Goal: Information Seeking & Learning: Learn about a topic

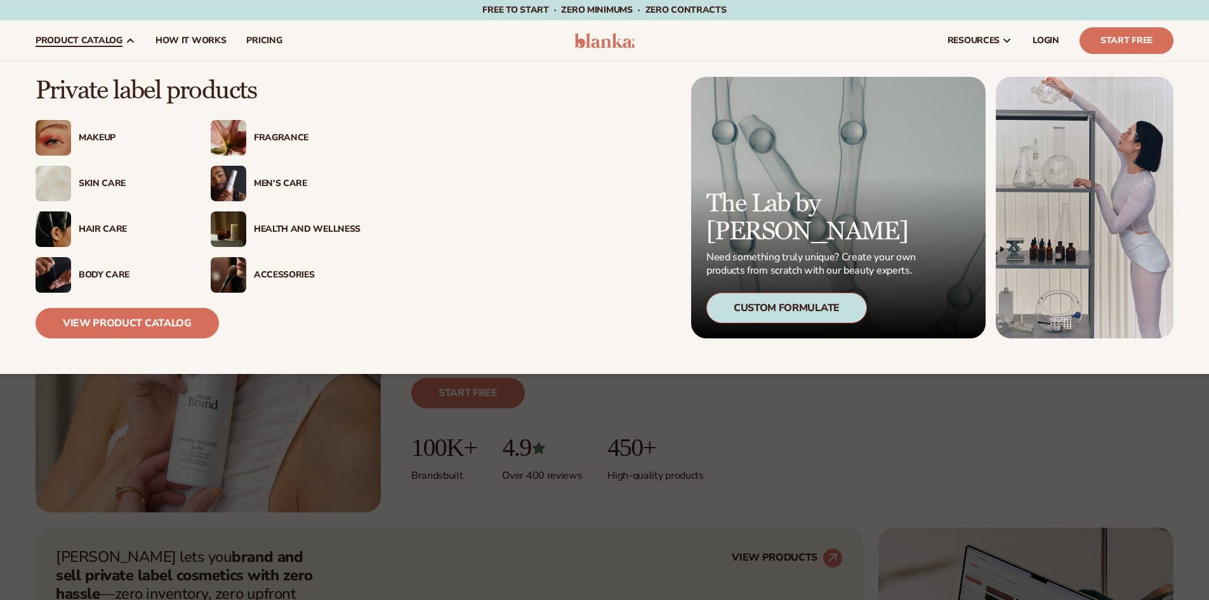
click at [123, 146] on div "Makeup" at bounding box center [111, 138] width 150 height 36
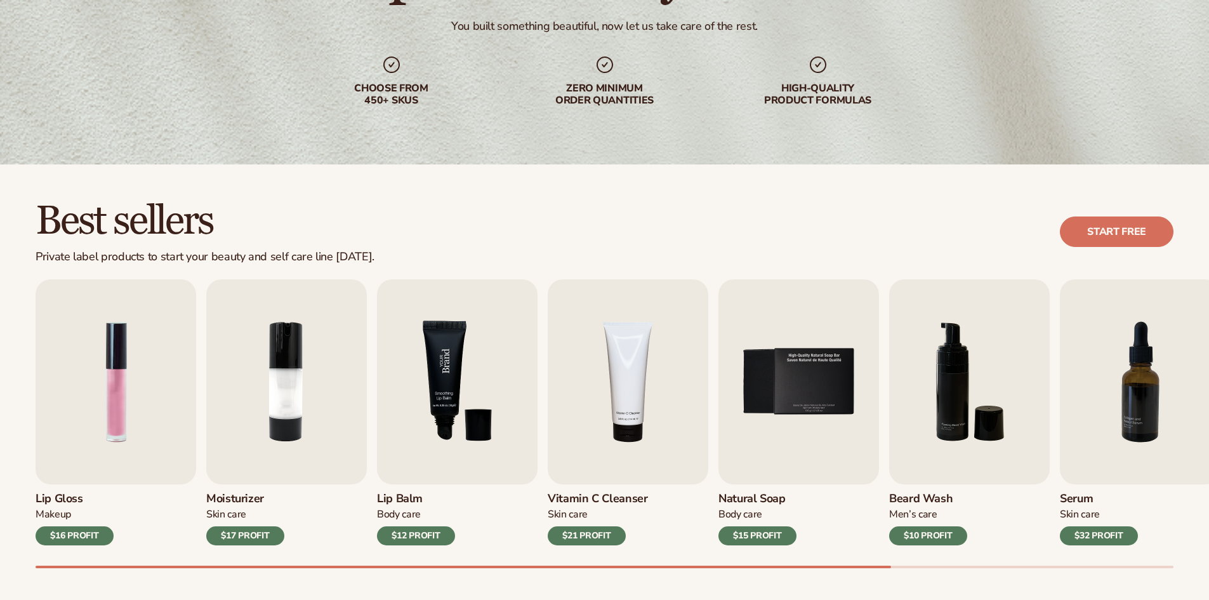
scroll to position [190, 0]
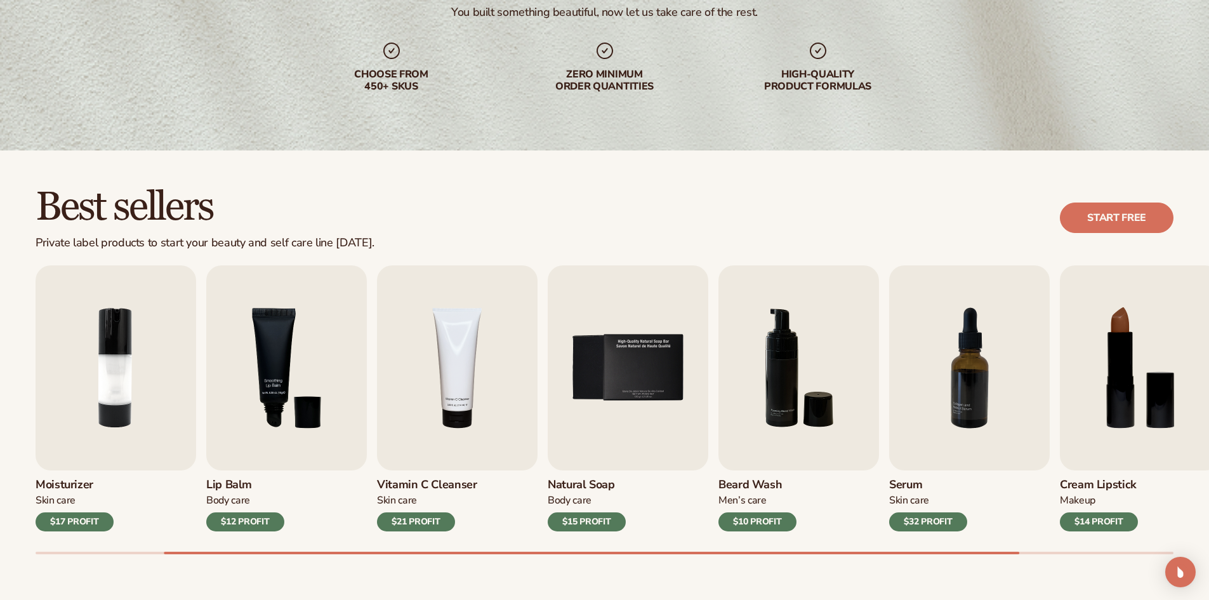
click at [235, 533] on div "Lip Gloss Makeup $16 PROFIT Moisturizer Skin Care $17 PROFIT Lip Balm Body Care…" at bounding box center [623, 409] width 1174 height 289
click at [237, 523] on div "$12 PROFIT" at bounding box center [245, 521] width 78 height 19
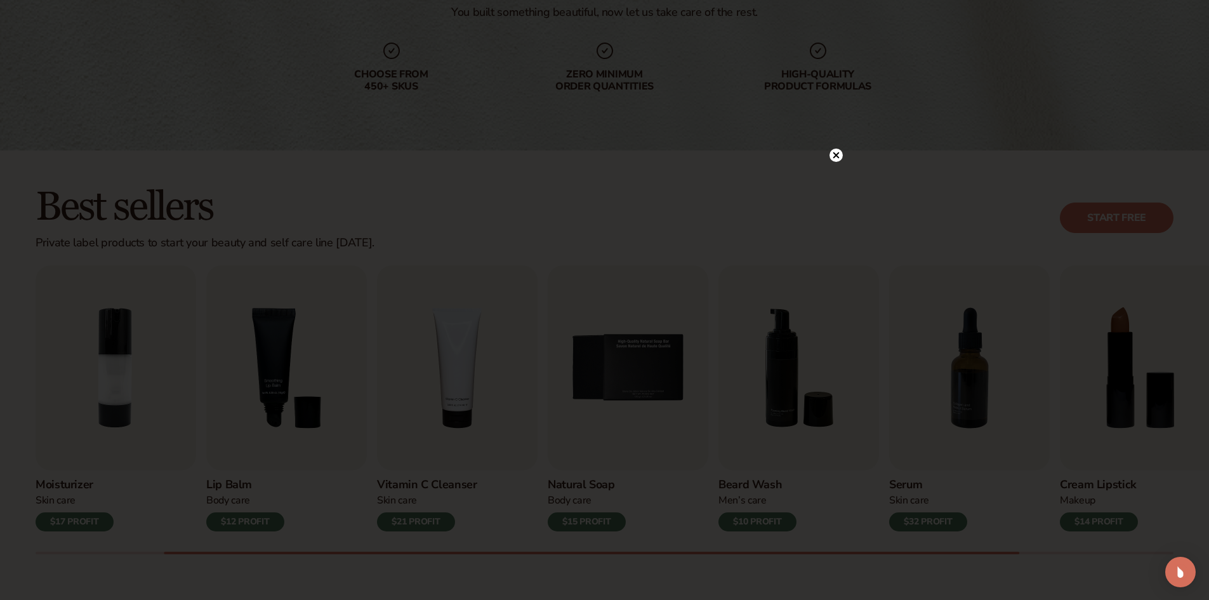
click at [835, 160] on icon at bounding box center [836, 155] width 13 height 13
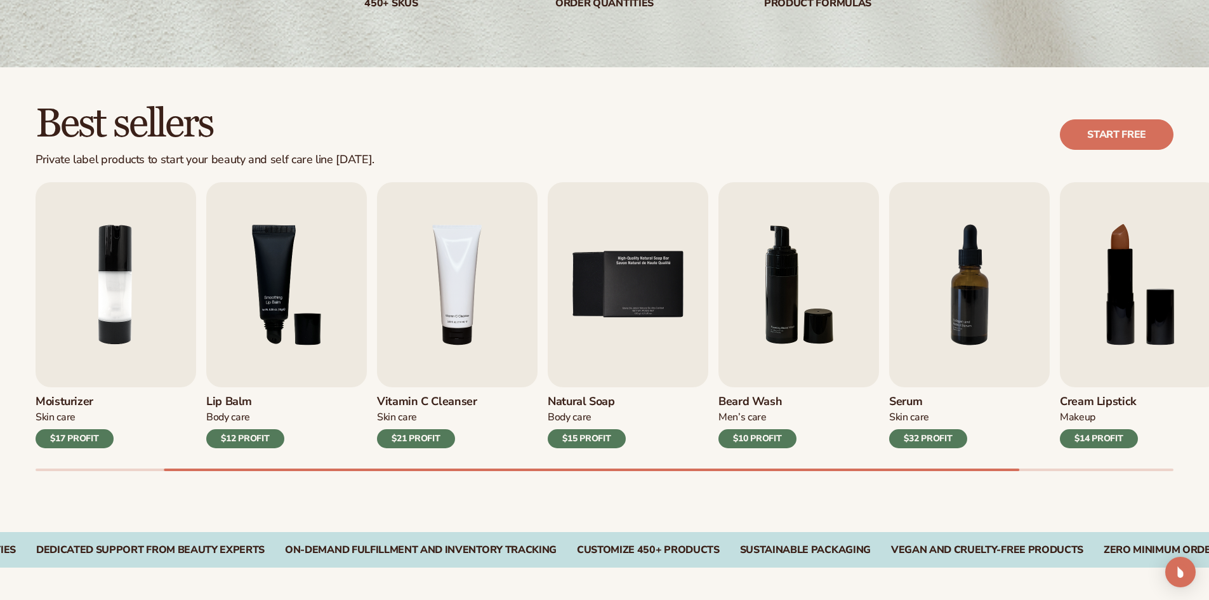
scroll to position [508, 0]
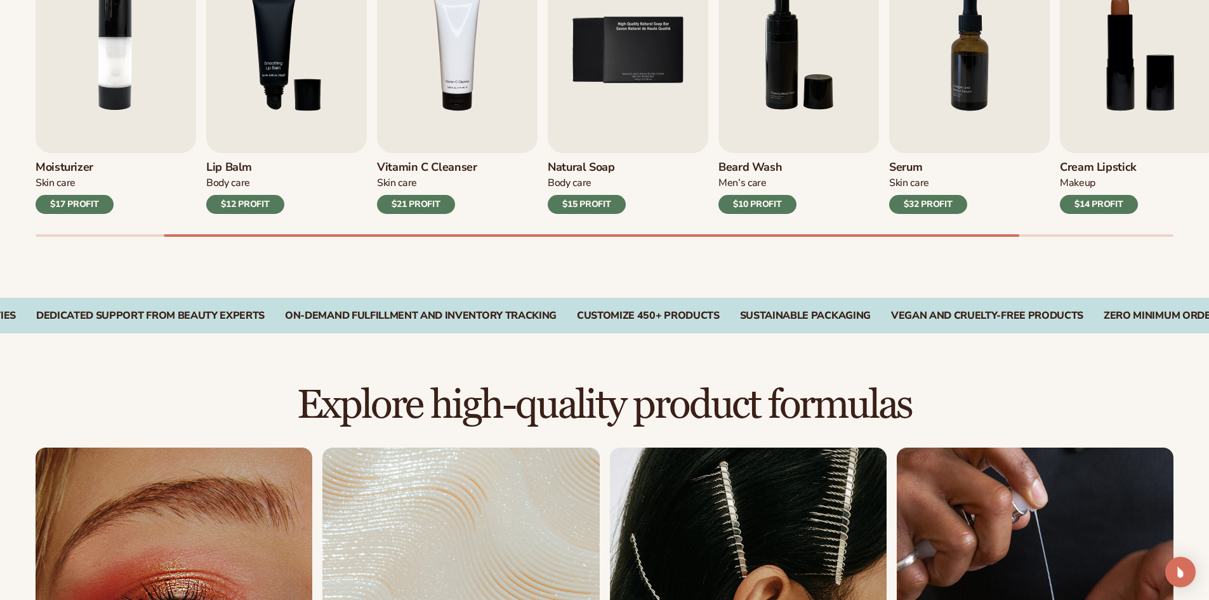
click at [378, 194] on div "Vitamin C Cleanser Skin Care $21 PROFIT" at bounding box center [457, 183] width 161 height 61
click at [398, 199] on div "$21 PROFIT" at bounding box center [416, 204] width 78 height 19
click at [409, 147] on img "4 / 9" at bounding box center [457, 50] width 161 height 205
click at [418, 134] on img "4 / 9" at bounding box center [457, 50] width 161 height 205
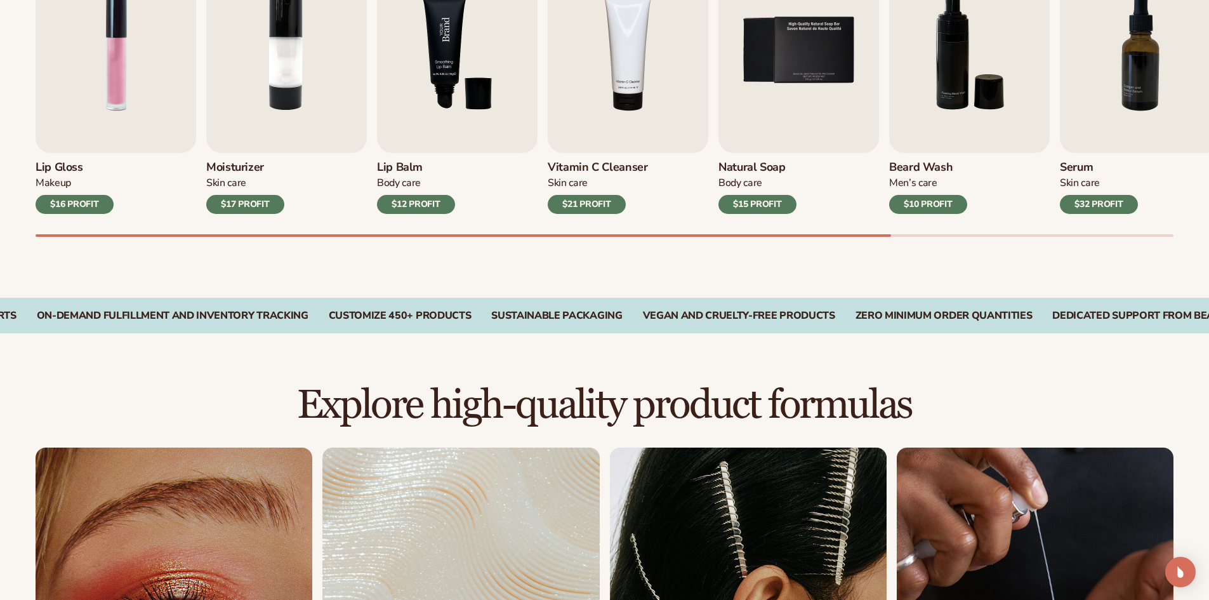
click at [462, 147] on img "3 / 9" at bounding box center [457, 50] width 161 height 205
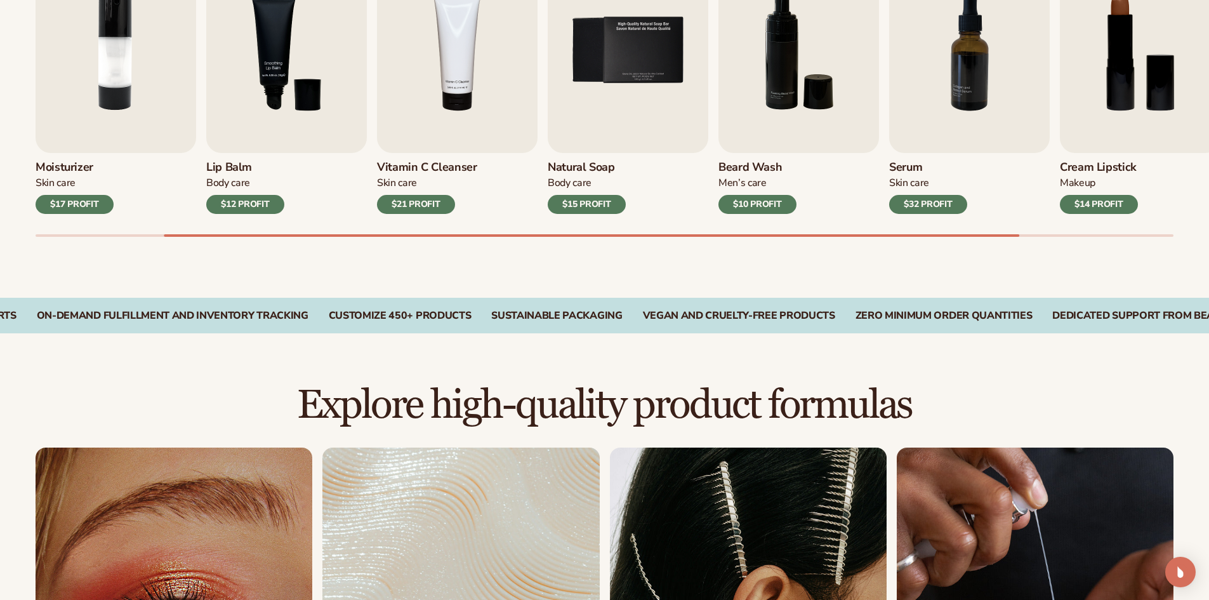
click at [241, 186] on div "Body Care" at bounding box center [245, 182] width 78 height 13
click at [246, 199] on div "$12 PROFIT" at bounding box center [245, 204] width 78 height 19
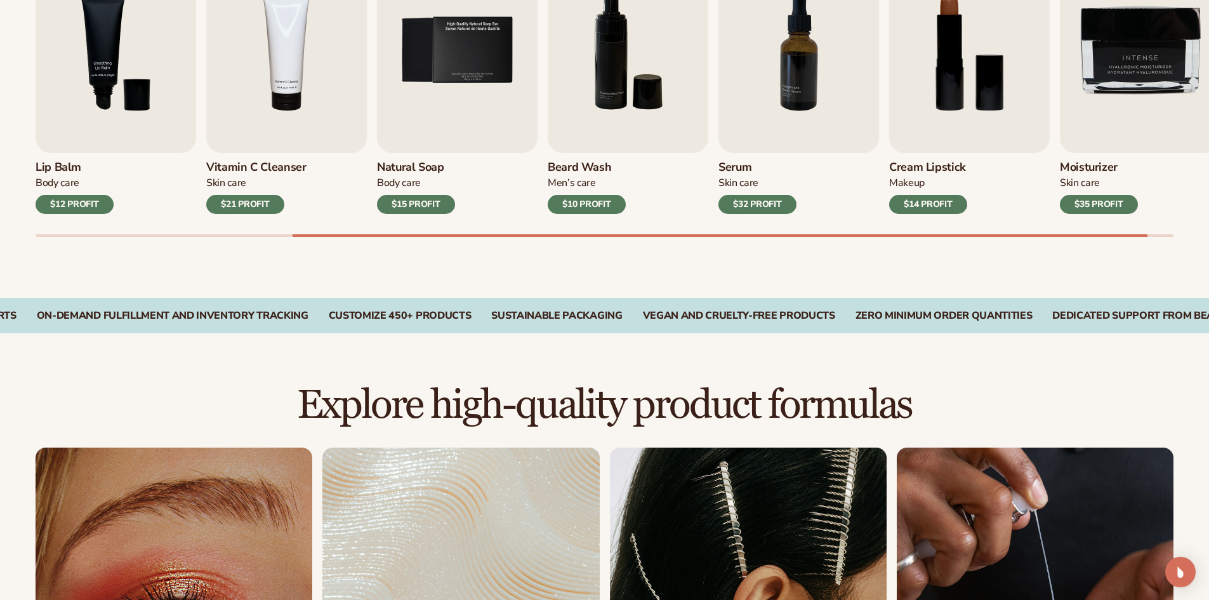
scroll to position [543, 0]
